Goal: Check status: Check status

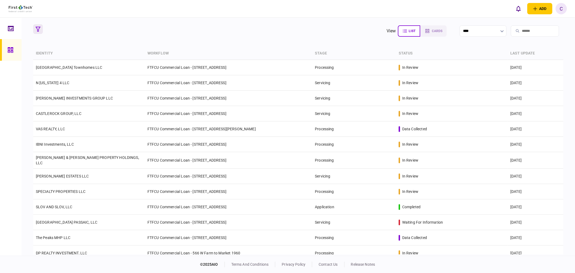
click at [38, 30] on icon "button" at bounding box center [38, 29] width 5 height 5
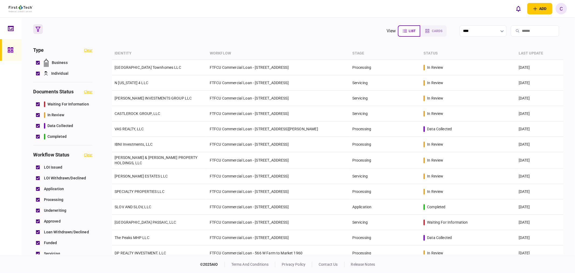
scroll to position [180, 0]
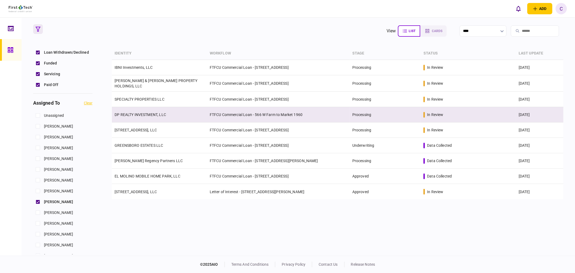
click at [140, 112] on link "DP REALTY INVESTMENT, LLC" at bounding box center [141, 114] width 52 height 4
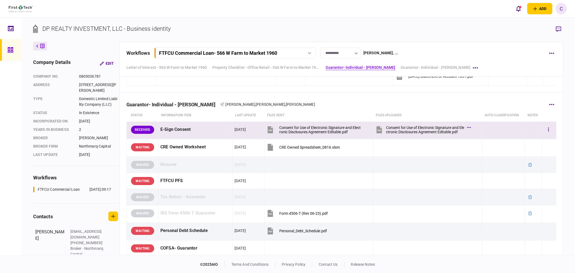
scroll to position [706, 0]
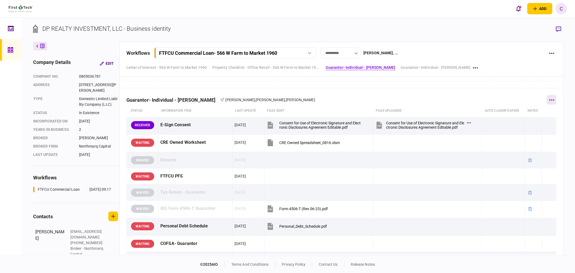
click at [550, 100] on icon "button" at bounding box center [551, 99] width 5 height 1
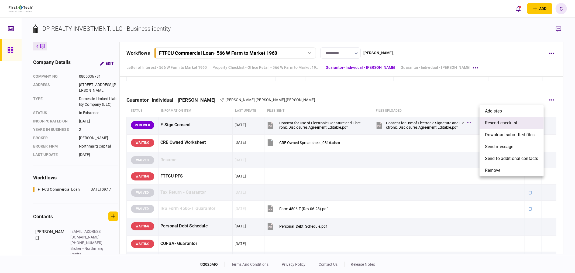
click at [509, 125] on span "resend checklist" at bounding box center [501, 123] width 32 height 6
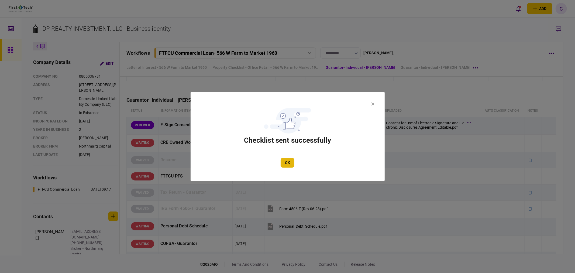
click at [293, 161] on button "OK" at bounding box center [288, 163] width 14 height 10
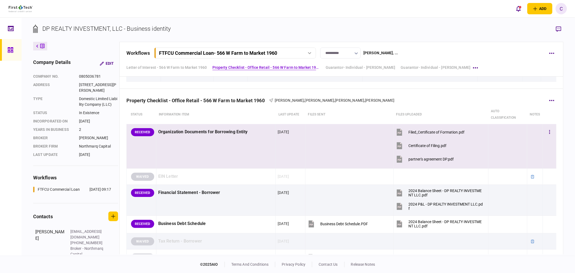
scroll to position [167, 0]
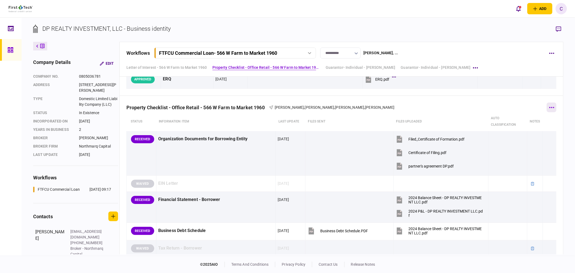
click at [551, 107] on icon "button" at bounding box center [552, 107] width 5 height 1
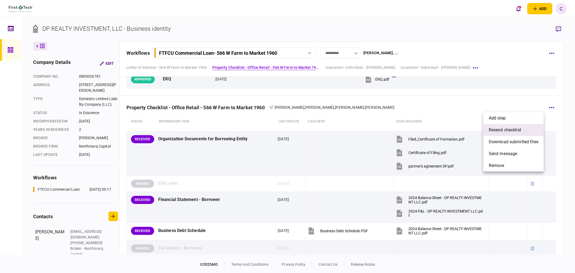
click at [521, 131] on span "resend checklist" at bounding box center [505, 130] width 32 height 6
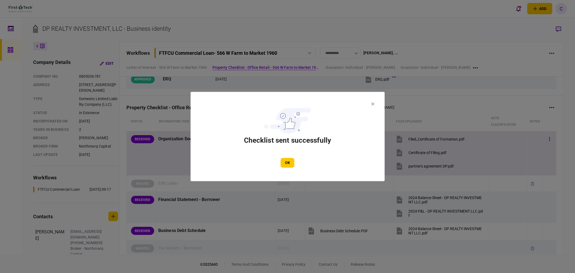
click at [290, 161] on button "OK" at bounding box center [288, 163] width 14 height 10
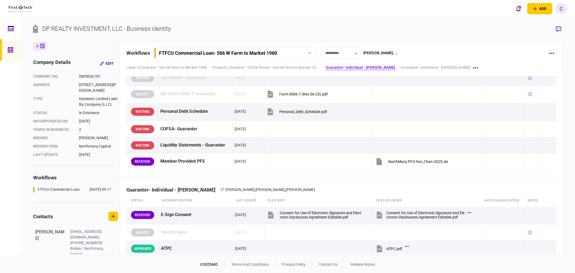
scroll to position [856, 0]
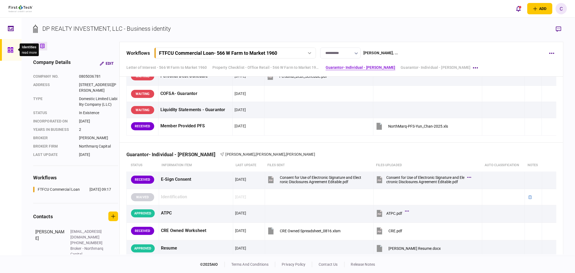
click at [12, 53] on div at bounding box center [12, 50] width 9 height 22
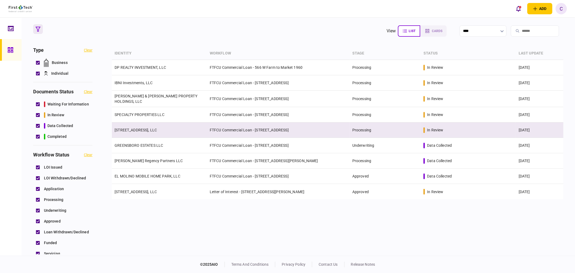
click at [132, 128] on link "[STREET_ADDRESS], LLC" at bounding box center [136, 130] width 42 height 4
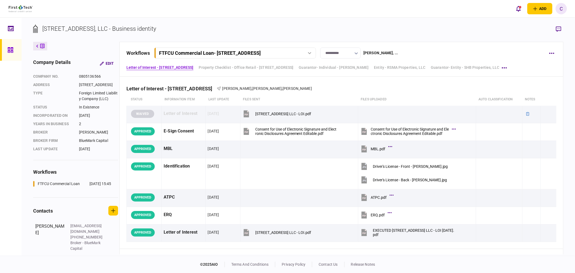
click at [12, 50] on icon at bounding box center [11, 50] width 6 height 6
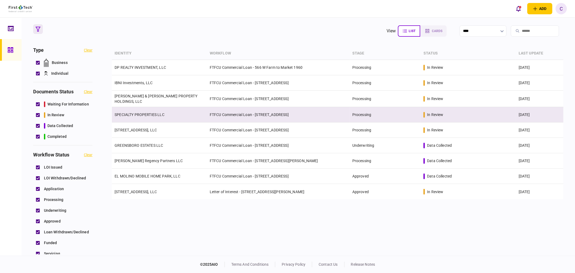
click at [127, 114] on link "SPECIALTY PROPERTIES LLC" at bounding box center [140, 114] width 50 height 4
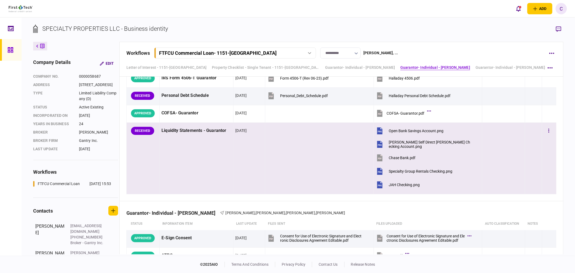
scroll to position [1066, 0]
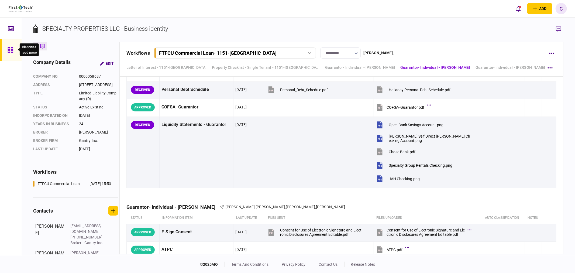
click at [9, 52] on icon at bounding box center [10, 49] width 5 height 5
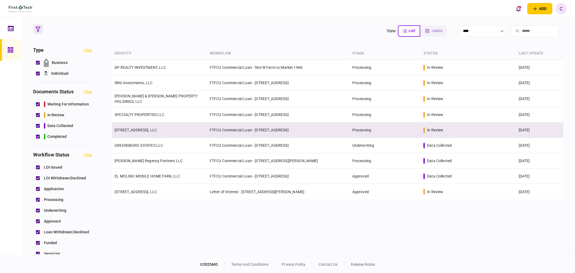
click at [133, 129] on link "[STREET_ADDRESS], LLC" at bounding box center [136, 130] width 42 height 4
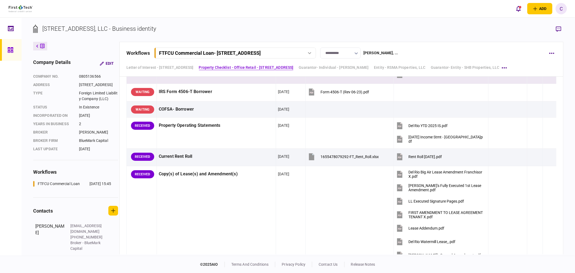
scroll to position [360, 0]
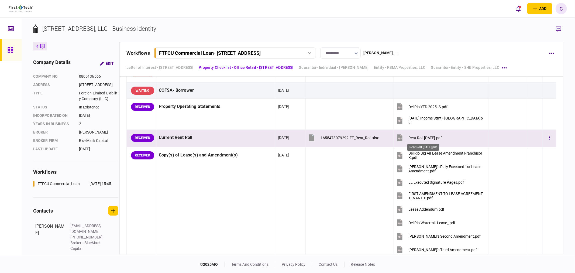
click at [428, 140] on div "Rent Roll [DATE].pdf" at bounding box center [425, 138] width 33 height 4
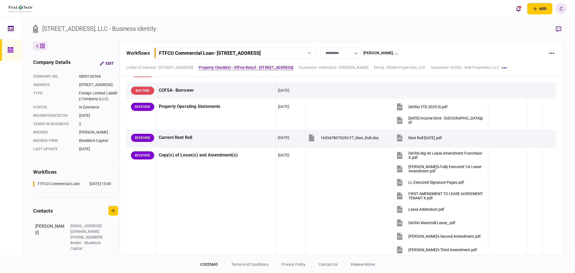
click at [568, 61] on div "**********" at bounding box center [299, 137] width 554 height 238
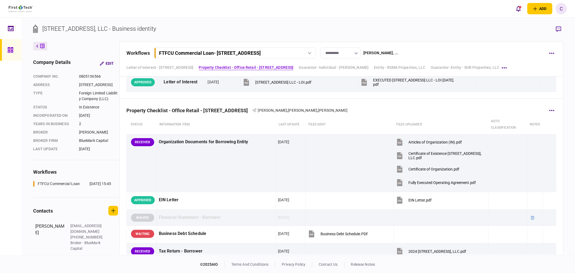
scroll to position [150, 0]
click at [550, 110] on icon "button" at bounding box center [551, 110] width 5 height 1
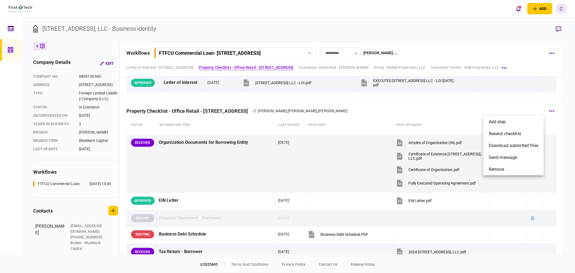
click at [569, 107] on div at bounding box center [287, 136] width 575 height 273
